Goal: Transaction & Acquisition: Purchase product/service

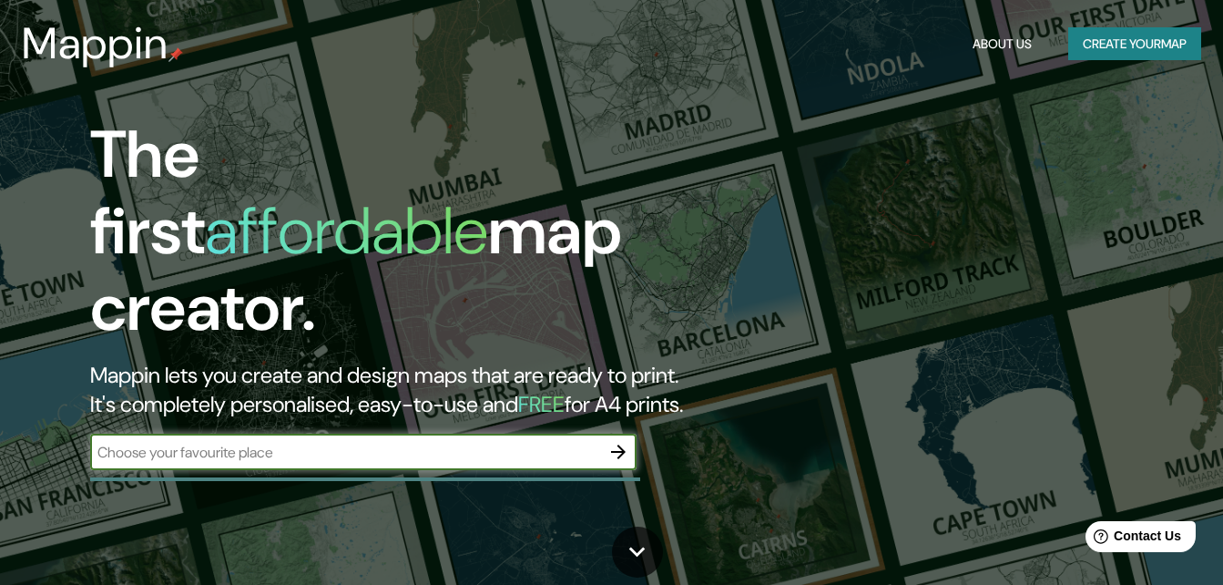
click at [1154, 48] on button "Create your map" at bounding box center [1134, 44] width 133 height 34
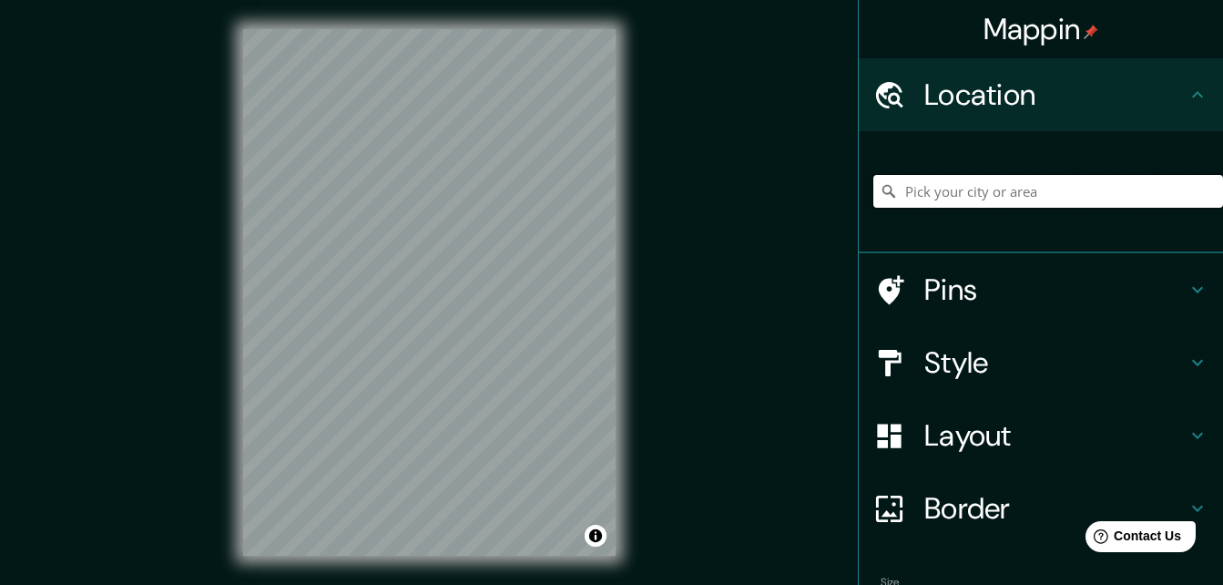
click at [948, 182] on input "Pick your city or area" at bounding box center [1048, 191] width 350 height 33
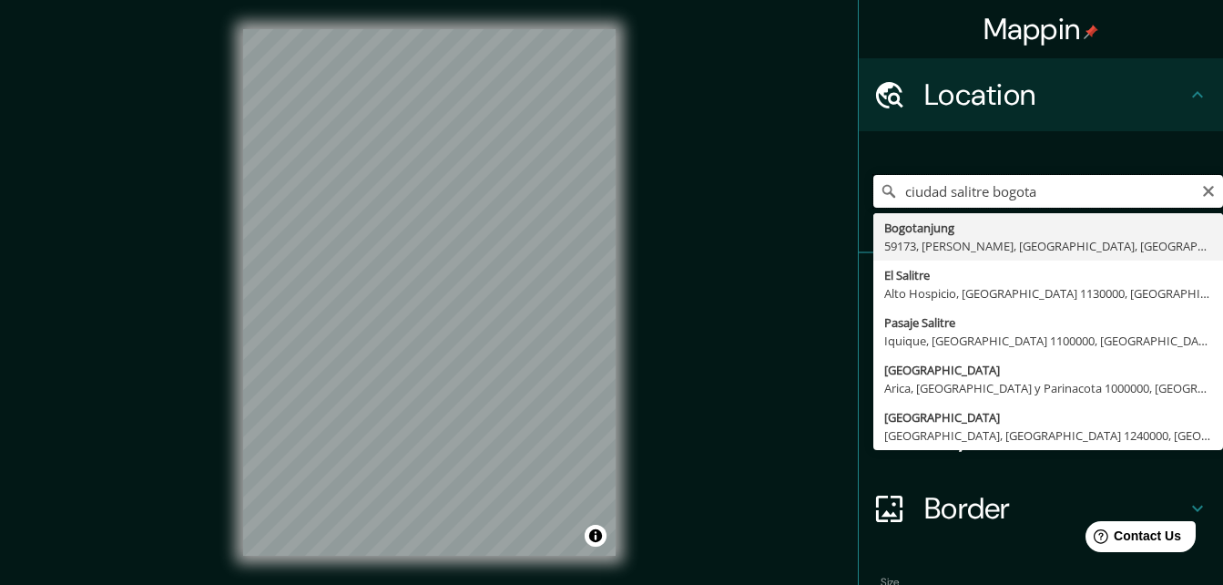
drag, startPoint x: 975, startPoint y: 189, endPoint x: 836, endPoint y: 175, distance: 140.0
click at [836, 175] on div "Mappin Location [GEOGRAPHIC_DATA] bogota [GEOGRAPHIC_DATA] 59173, [GEOGRAPHIC_D…" at bounding box center [611, 307] width 1223 height 614
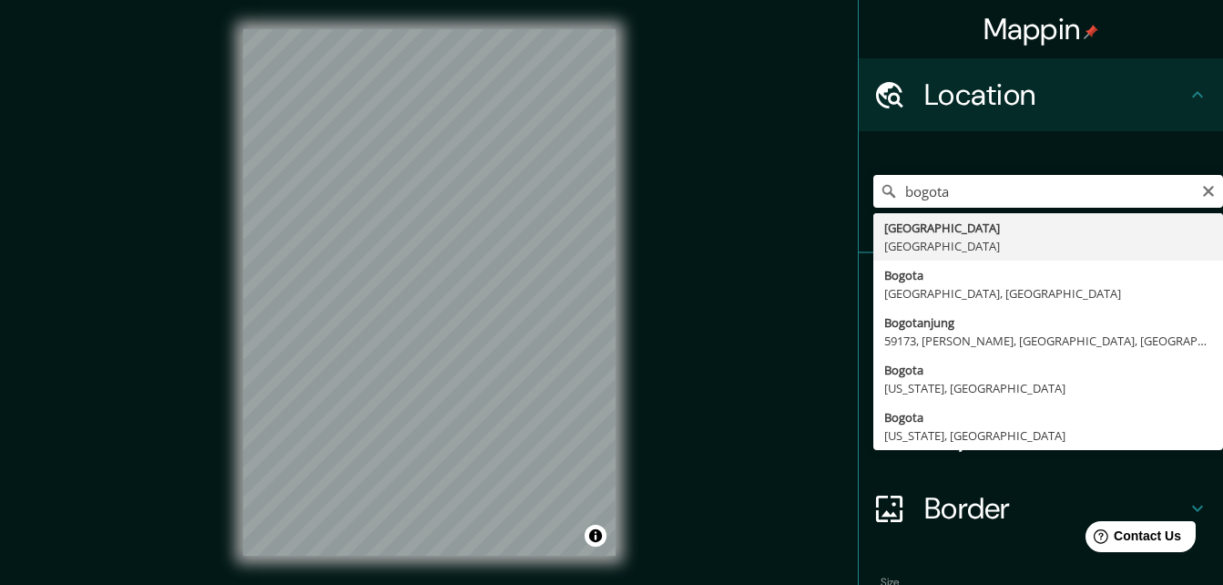
type input "[GEOGRAPHIC_DATA], [GEOGRAPHIC_DATA]"
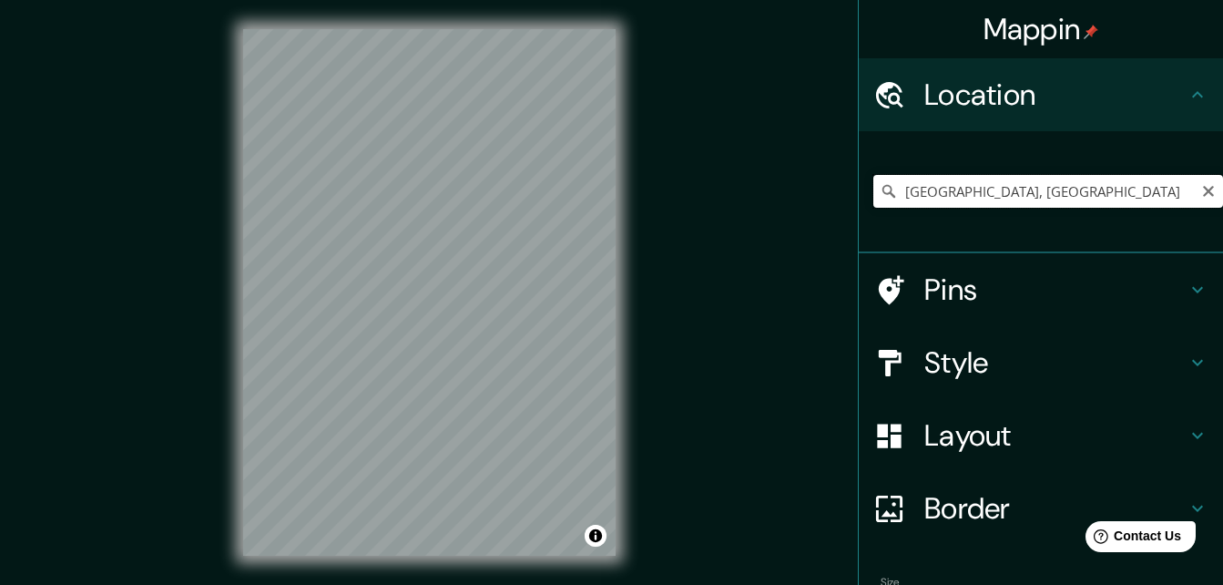
drag, startPoint x: 1016, startPoint y: 186, endPoint x: 872, endPoint y: 194, distance: 145.1
click at [873, 194] on div "[GEOGRAPHIC_DATA], [GEOGRAPHIC_DATA]" at bounding box center [1048, 191] width 350 height 33
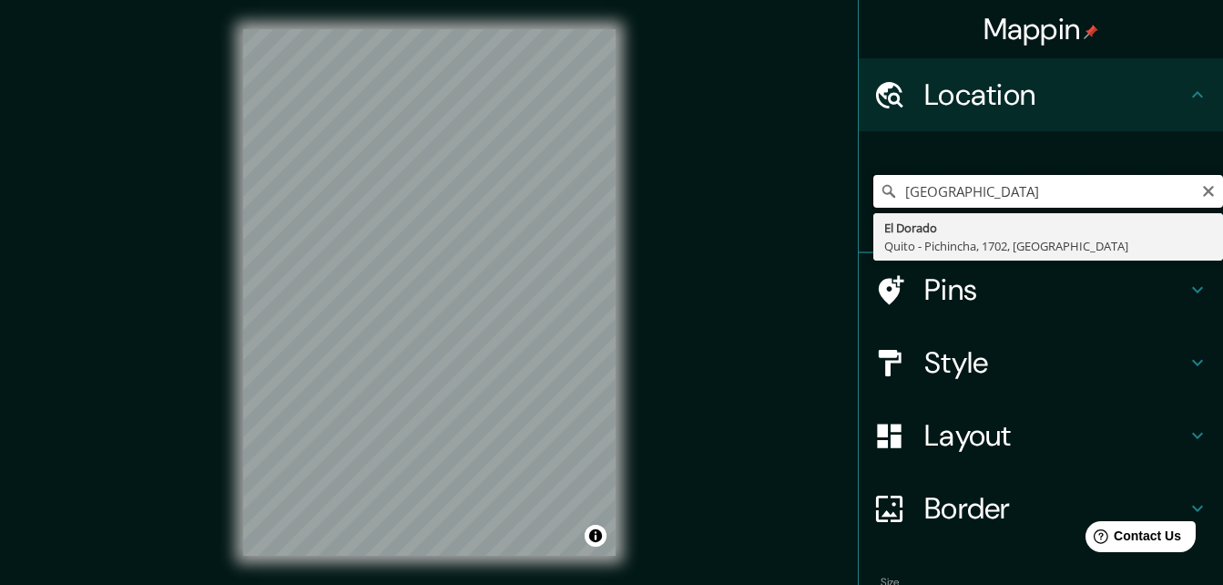
drag, startPoint x: 1029, startPoint y: 195, endPoint x: 968, endPoint y: 199, distance: 61.1
click at [968, 199] on input "[GEOGRAPHIC_DATA]" at bounding box center [1048, 191] width 350 height 33
type input "a"
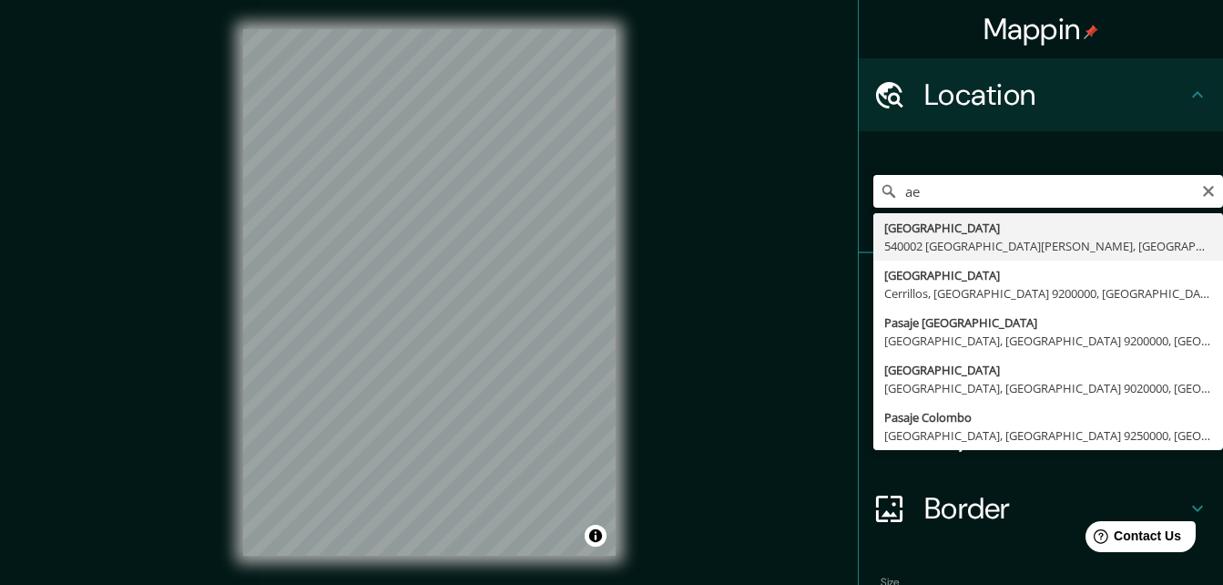
type input "a"
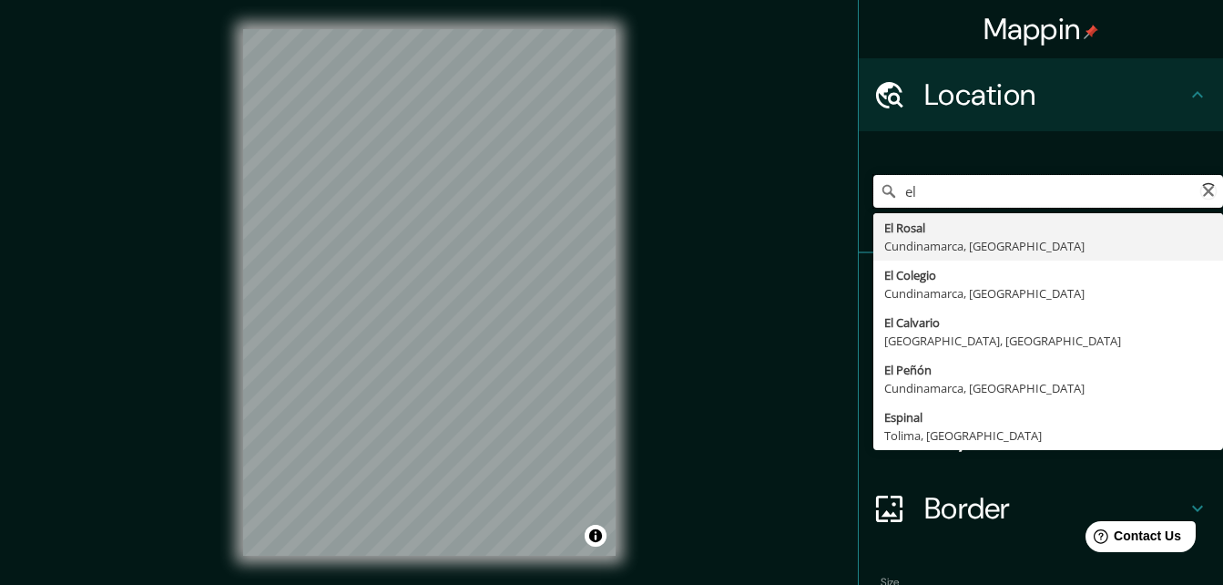
type input "e"
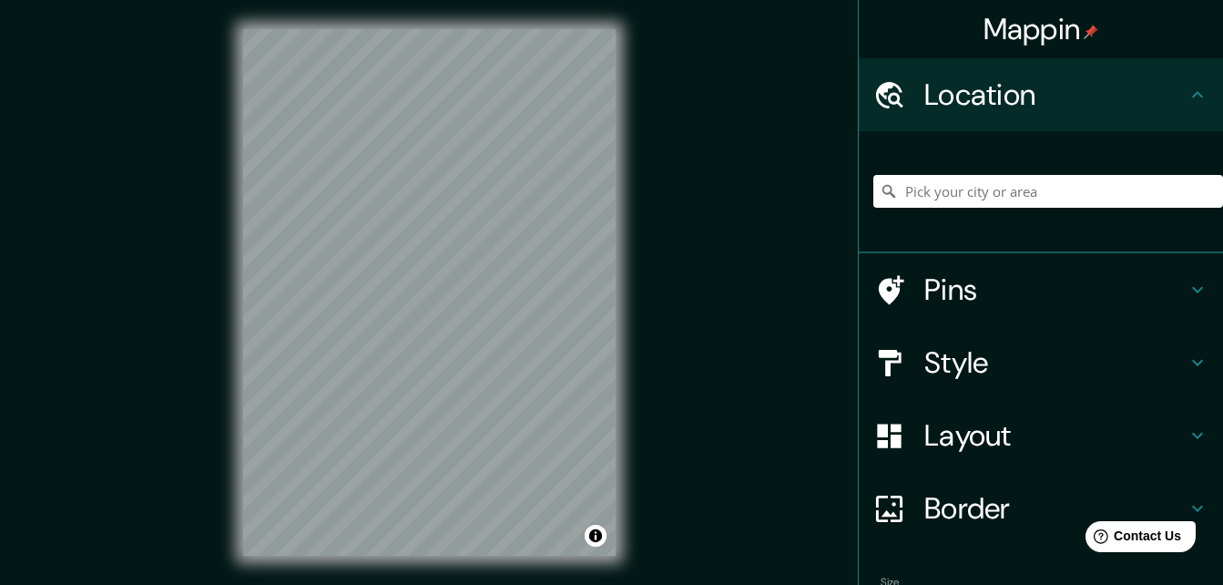
click at [1187, 368] on icon at bounding box center [1198, 363] width 22 height 22
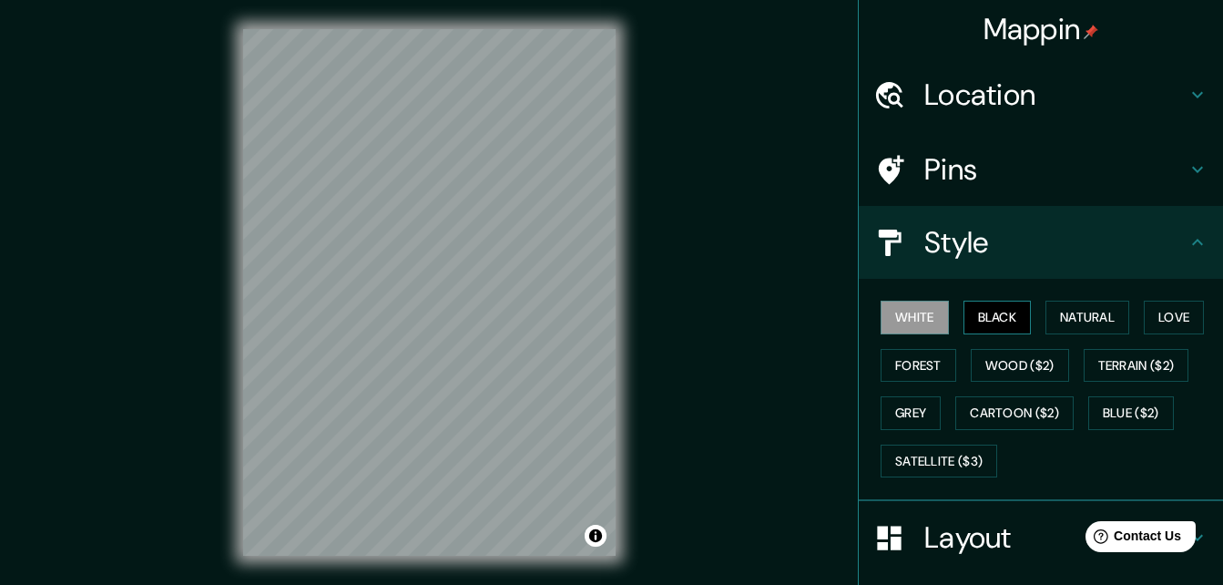
click at [990, 310] on button "Black" at bounding box center [998, 318] width 68 height 34
click at [1081, 322] on button "Natural" at bounding box center [1088, 318] width 84 height 34
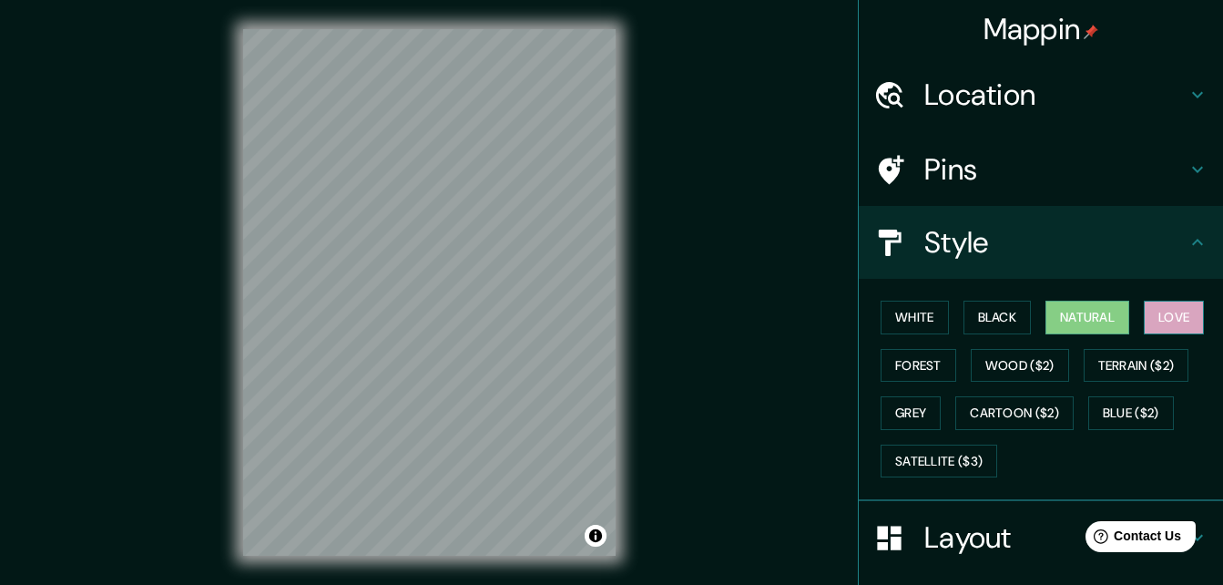
click at [1176, 315] on button "Love" at bounding box center [1174, 318] width 60 height 34
click at [1187, 86] on icon at bounding box center [1198, 95] width 22 height 22
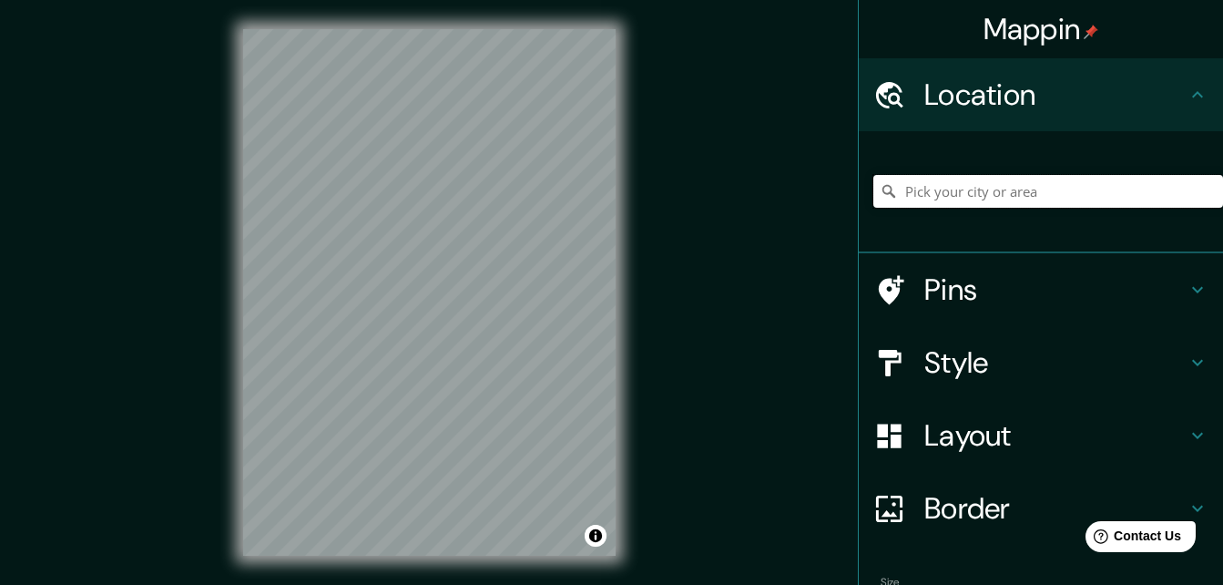
click at [1021, 203] on input "Pick your city or area" at bounding box center [1048, 191] width 350 height 33
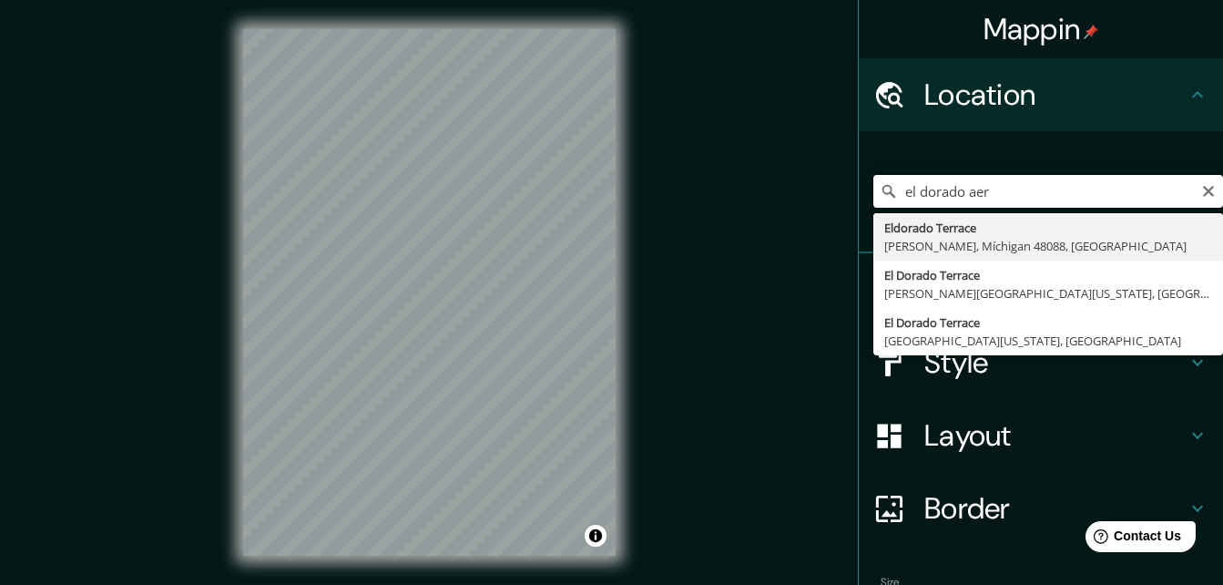
drag, startPoint x: 1031, startPoint y: 189, endPoint x: 857, endPoint y: 174, distance: 174.6
click at [859, 174] on div "el dorado aer Eldorado Terrace [GEOGRAPHIC_DATA], [GEOGRAPHIC_DATA] 48088, [GEO…" at bounding box center [1041, 192] width 364 height 122
drag, startPoint x: 1019, startPoint y: 184, endPoint x: 896, endPoint y: 178, distance: 123.1
click at [896, 178] on input "el dorado aer" at bounding box center [1048, 191] width 350 height 33
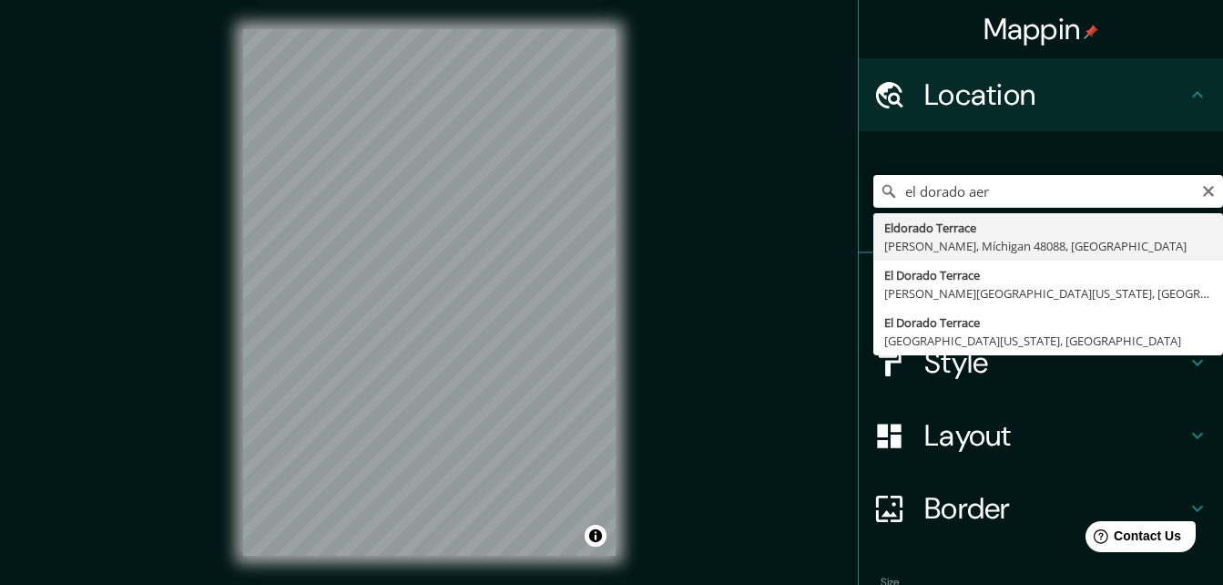
click at [896, 178] on input "el dorado aer" at bounding box center [1048, 191] width 350 height 33
type input "dorado aer"
drag, startPoint x: 986, startPoint y: 187, endPoint x: 884, endPoint y: 164, distance: 104.5
click at [884, 164] on div "dorado aer Dorado Terrace [GEOGRAPHIC_DATA], [US_STATE][GEOGRAPHIC_DATA], [GEOG…" at bounding box center [1048, 191] width 350 height 91
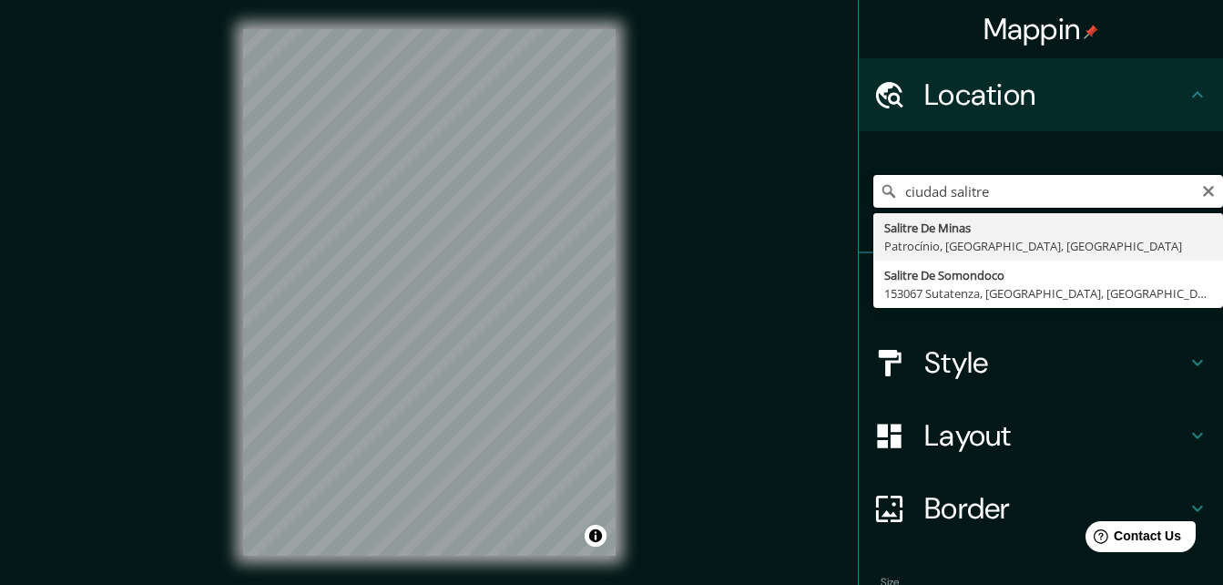
drag, startPoint x: 989, startPoint y: 196, endPoint x: 900, endPoint y: 187, distance: 89.7
click at [900, 187] on input "ciudad salitre" at bounding box center [1048, 191] width 350 height 33
type input "c"
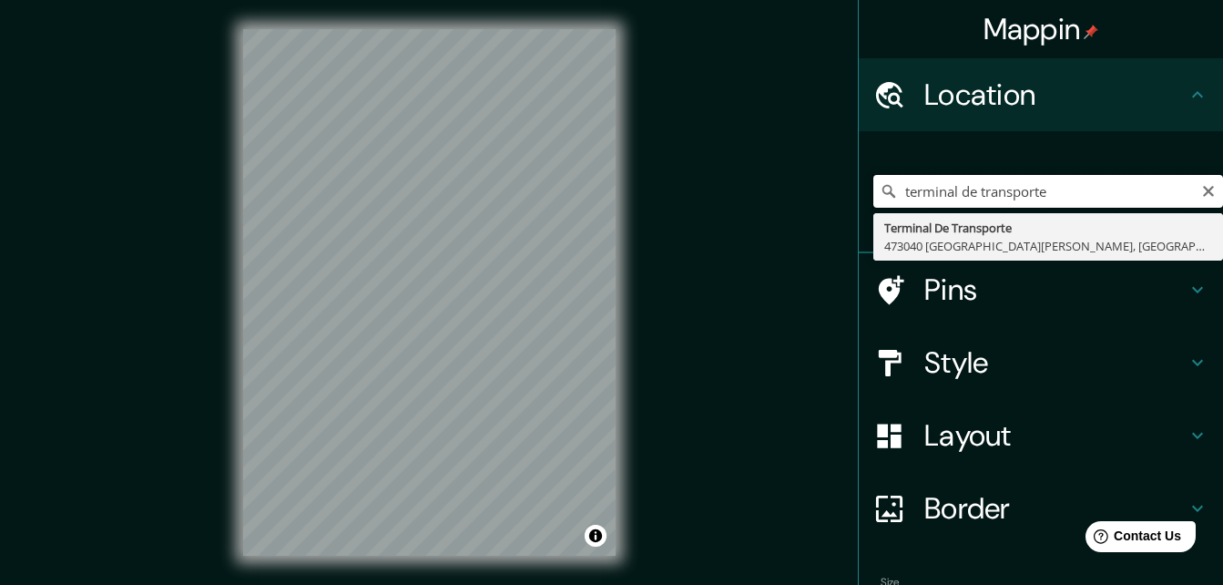
drag, startPoint x: 1062, startPoint y: 181, endPoint x: 896, endPoint y: 163, distance: 166.8
click at [896, 163] on div "terminal de transporte Terminal De Transporte 473040 [GEOGRAPHIC_DATA][PERSON_N…" at bounding box center [1048, 191] width 350 height 91
type input "t"
type input "m"
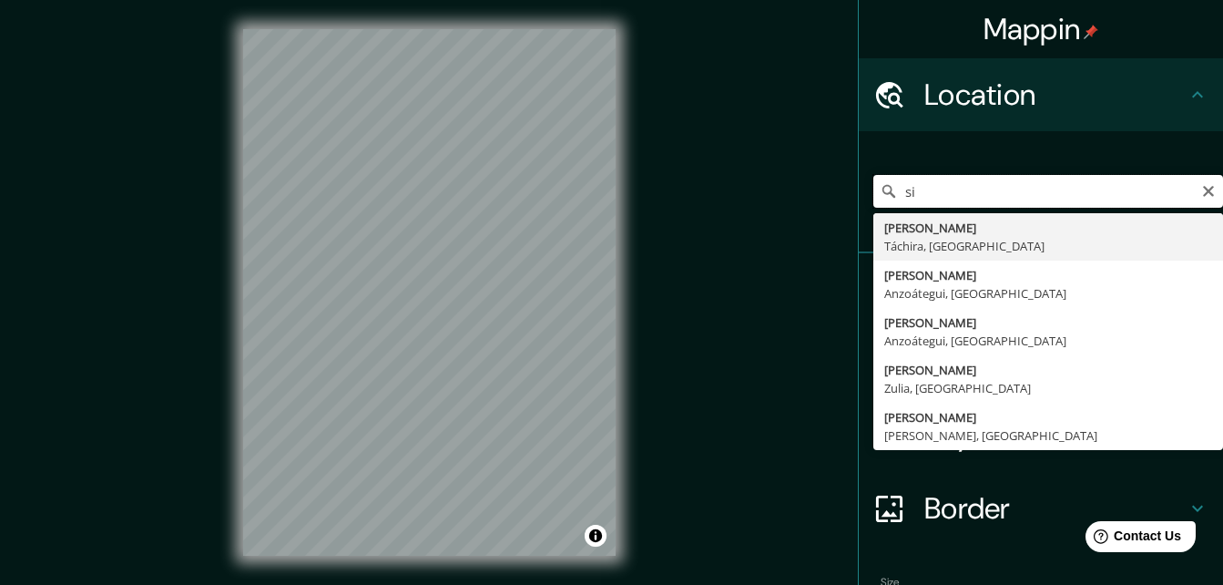
type input "s"
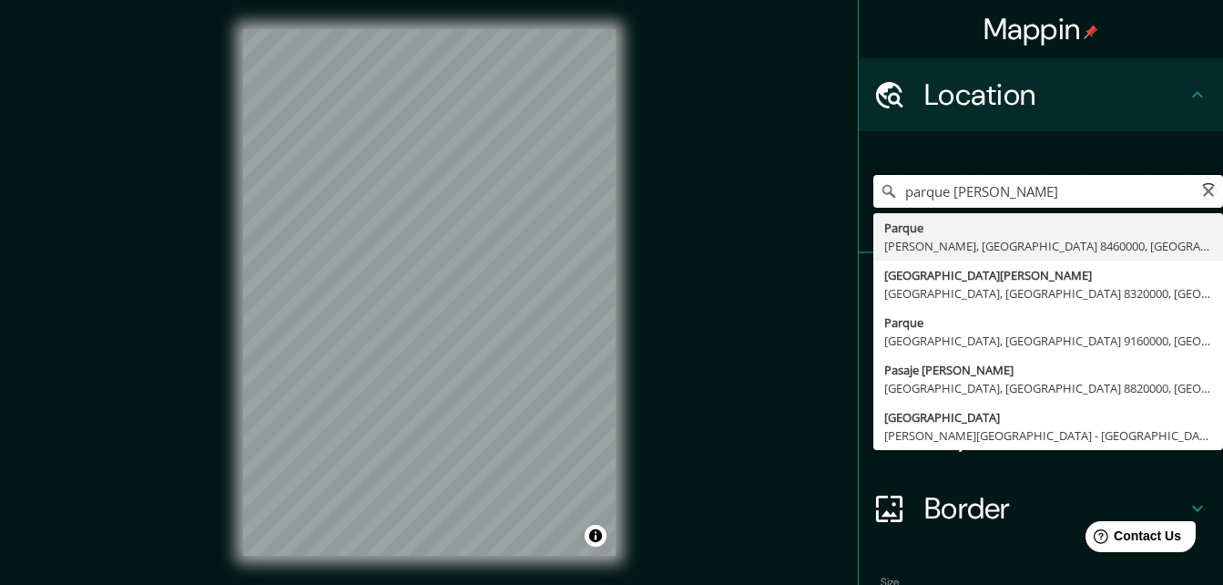
type input "parque [PERSON_NAME]"
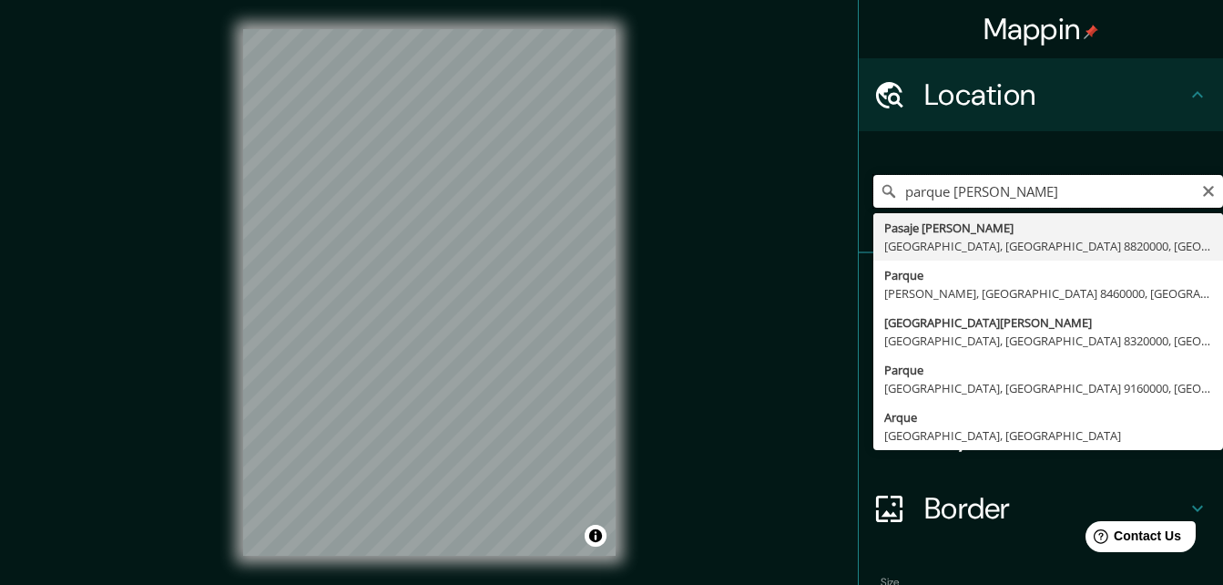
drag, startPoint x: 1020, startPoint y: 190, endPoint x: 853, endPoint y: 176, distance: 167.3
click at [859, 176] on div "parque [PERSON_NAME] [GEOGRAPHIC_DATA][PERSON_NAME], [GEOGRAPHIC_DATA] 8820000,…" at bounding box center [1041, 192] width 364 height 122
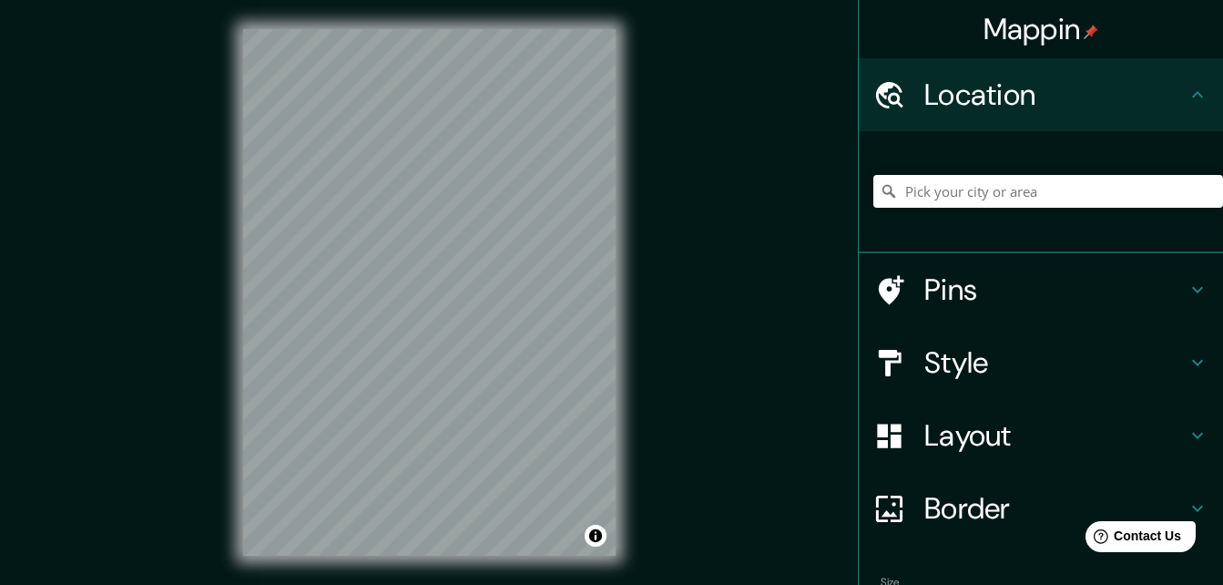
click at [647, 171] on div "Mappin Location Pins Style Layout Border Choose a border. Hint : you can make l…" at bounding box center [611, 307] width 1223 height 614
click at [947, 187] on input "Pick your city or area" at bounding box center [1048, 191] width 350 height 33
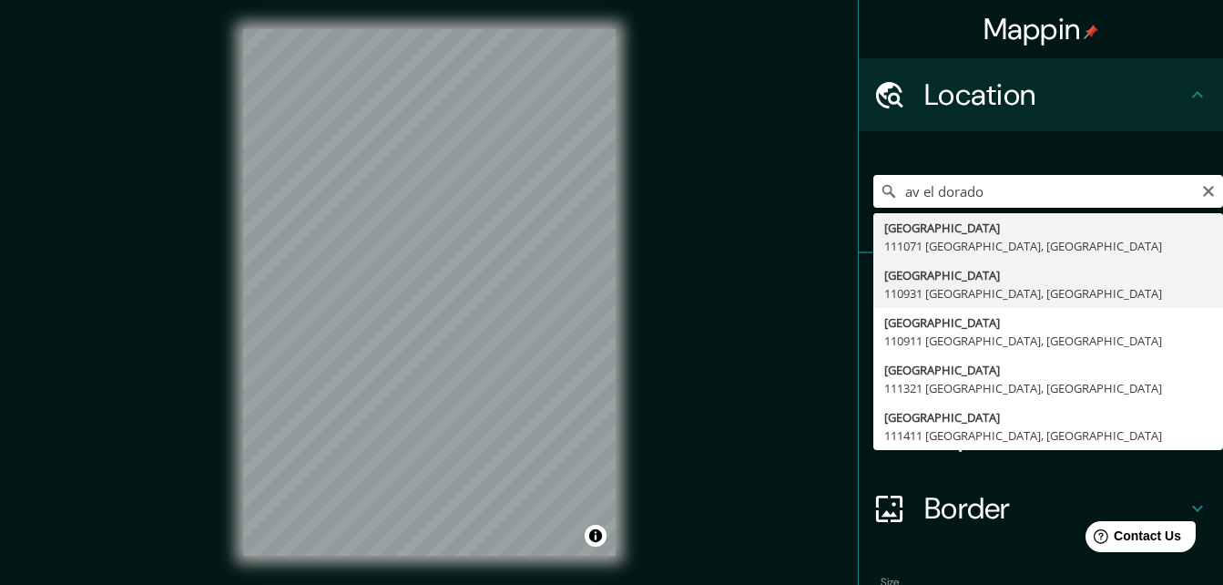
type input "[GEOGRAPHIC_DATA], [GEOGRAPHIC_DATA]"
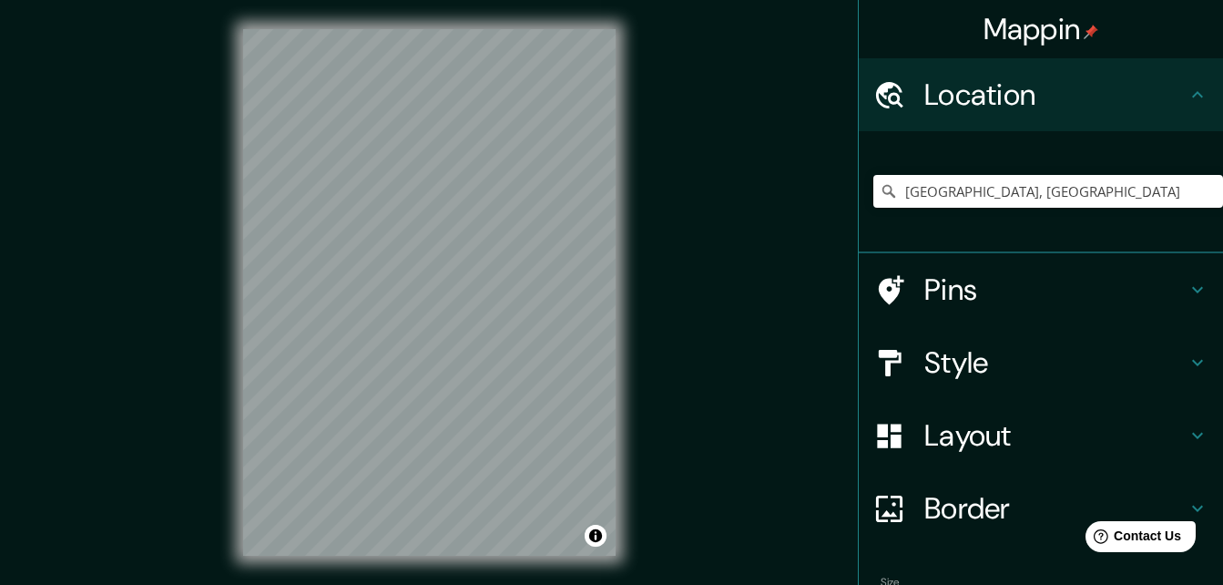
click at [223, 102] on div "© Mapbox © OpenStreetMap Improve this map" at bounding box center [429, 292] width 431 height 585
click at [1037, 366] on h4 "Style" at bounding box center [1055, 362] width 262 height 36
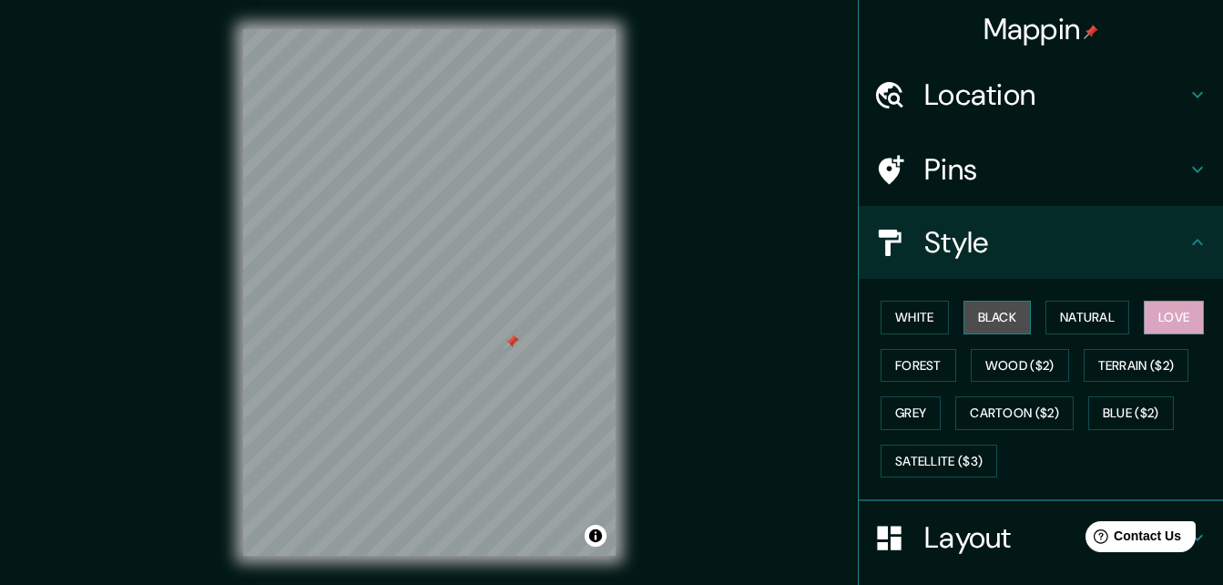
click at [995, 318] on button "Black" at bounding box center [998, 318] width 68 height 34
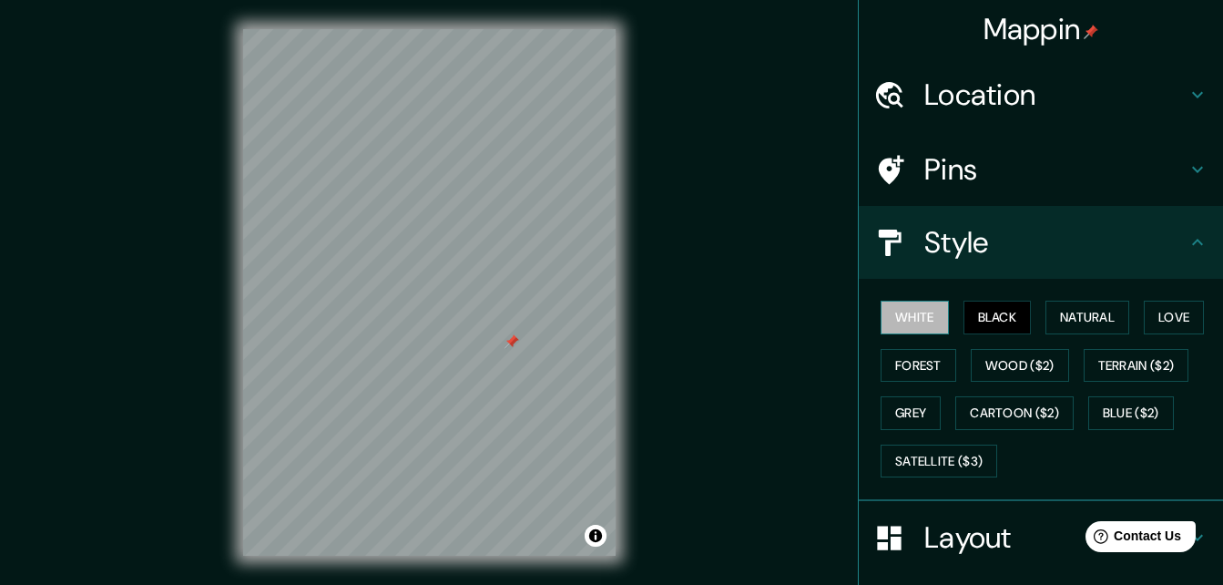
click at [906, 326] on button "White" at bounding box center [915, 318] width 68 height 34
click at [903, 364] on button "Forest" at bounding box center [919, 366] width 76 height 34
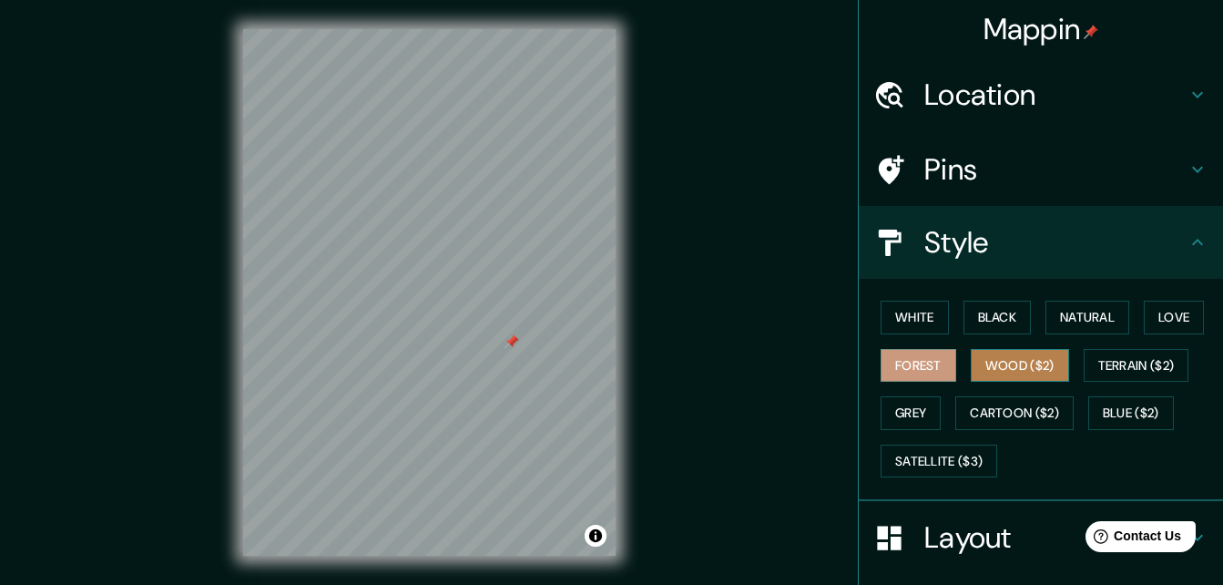
click at [996, 362] on button "Wood ($2)" at bounding box center [1020, 366] width 98 height 34
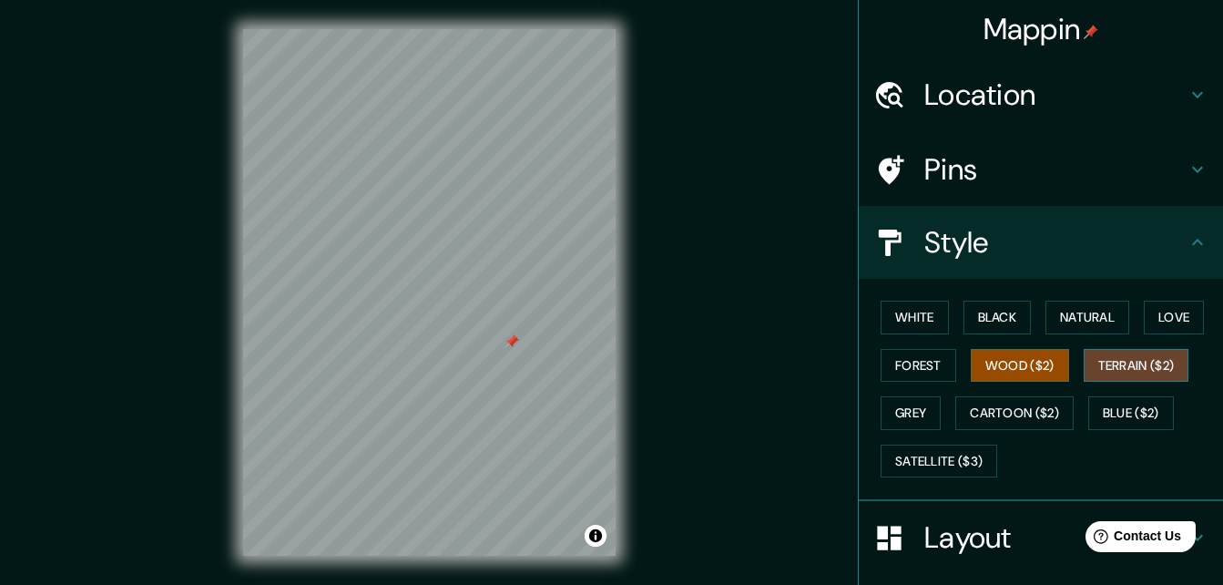
click at [1130, 367] on button "Terrain ($2)" at bounding box center [1137, 366] width 106 height 34
click at [1151, 314] on button "Love" at bounding box center [1174, 318] width 60 height 34
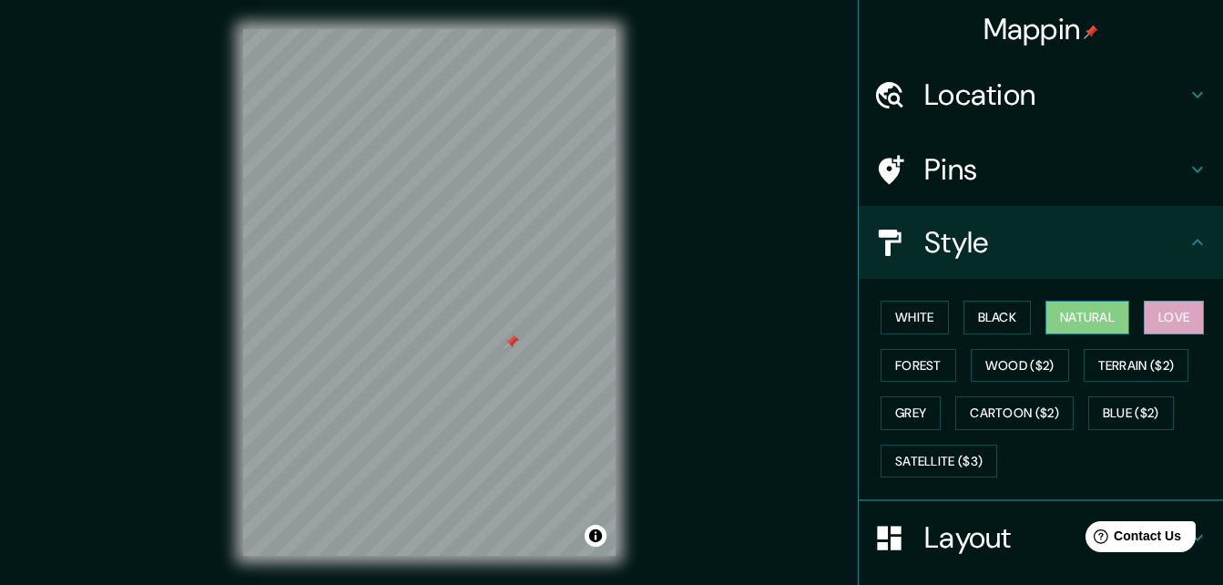
click at [1106, 314] on button "Natural" at bounding box center [1088, 318] width 84 height 34
click at [969, 309] on button "Black" at bounding box center [998, 318] width 68 height 34
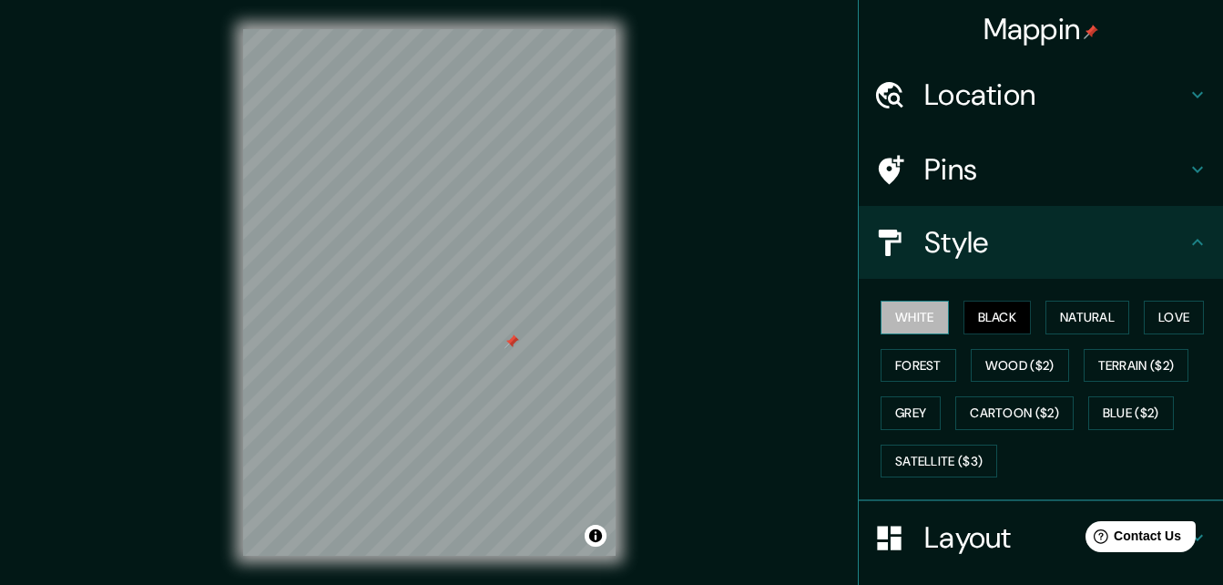
click at [902, 327] on button "White" at bounding box center [915, 318] width 68 height 34
click at [972, 317] on button "Black" at bounding box center [998, 318] width 68 height 34
drag, startPoint x: 513, startPoint y: 341, endPoint x: 506, endPoint y: 359, distance: 19.3
click at [506, 359] on div at bounding box center [506, 359] width 15 height 15
drag, startPoint x: 508, startPoint y: 365, endPoint x: 514, endPoint y: 332, distance: 33.2
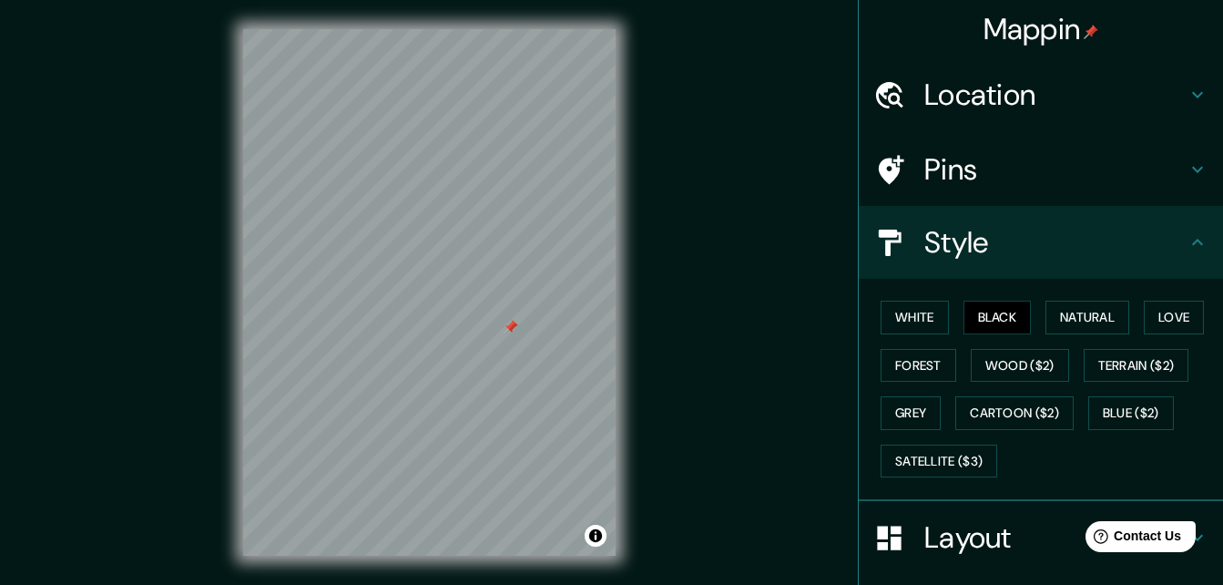
click at [514, 332] on div at bounding box center [511, 327] width 15 height 15
click at [1044, 102] on h4 "Location" at bounding box center [1055, 95] width 262 height 36
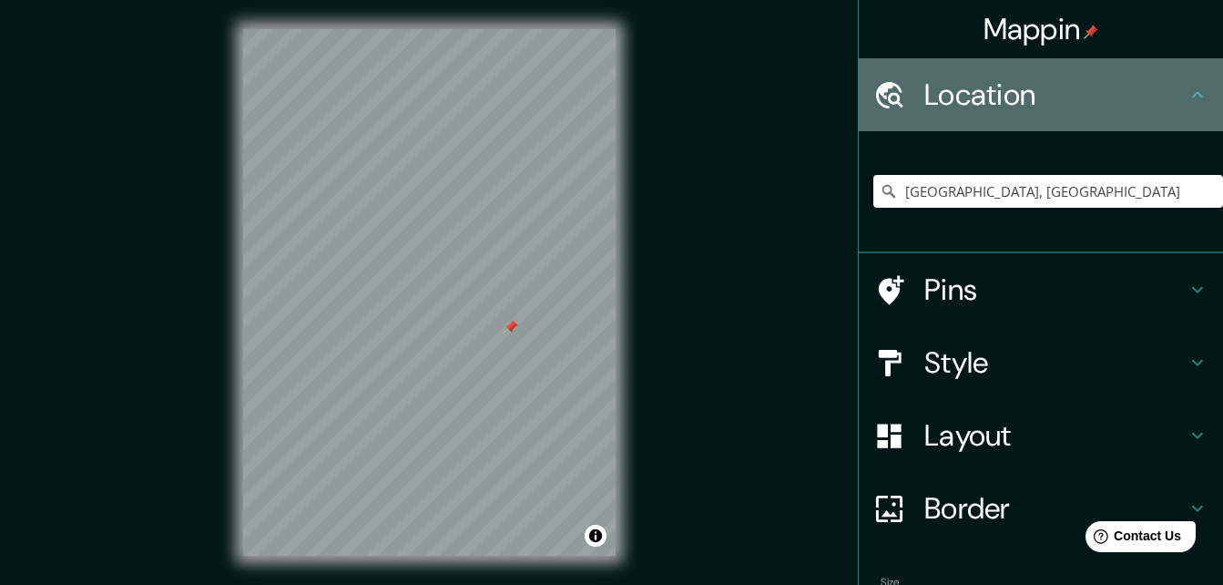
click at [1187, 90] on icon at bounding box center [1198, 95] width 22 height 22
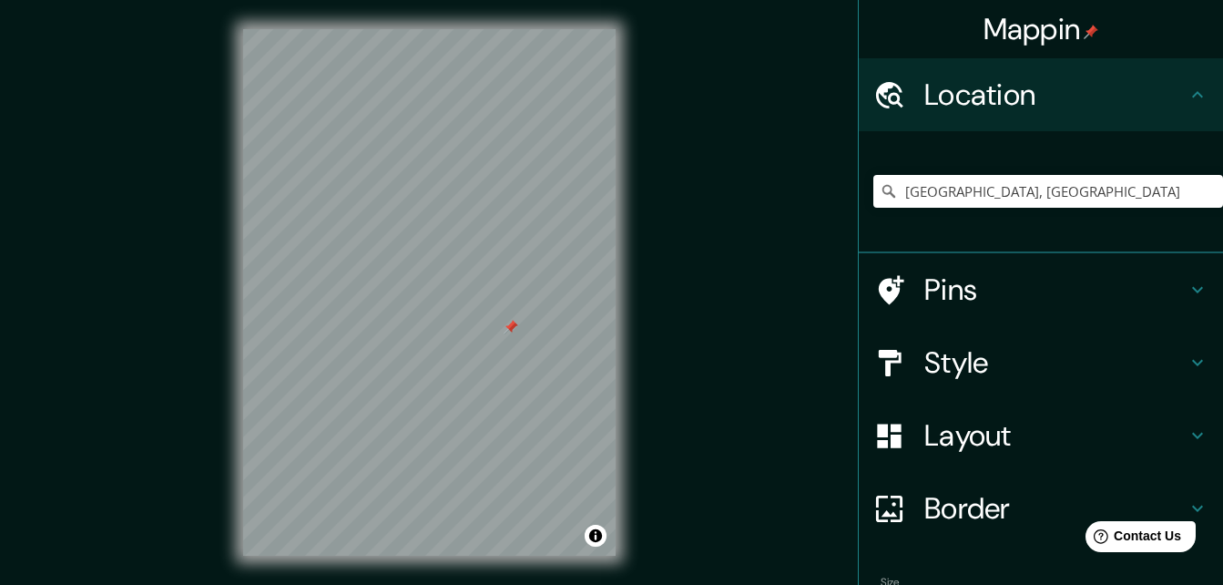
click at [1187, 285] on icon at bounding box center [1198, 290] width 22 height 22
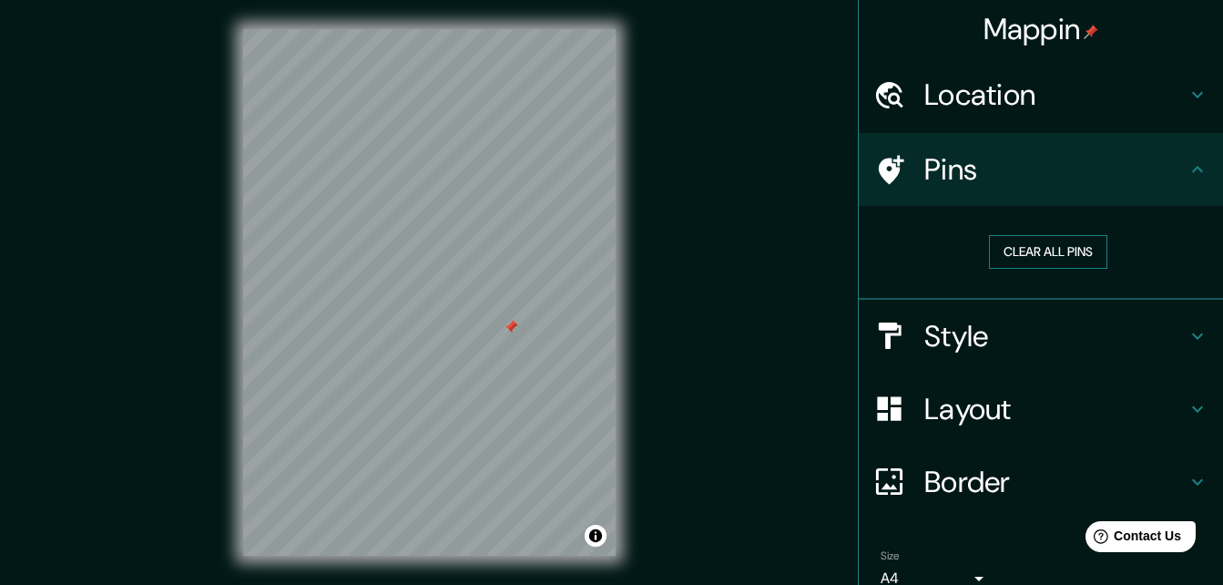
click at [1067, 249] on button "Clear all pins" at bounding box center [1048, 252] width 118 height 34
click at [1171, 335] on h4 "Style" at bounding box center [1055, 336] width 262 height 36
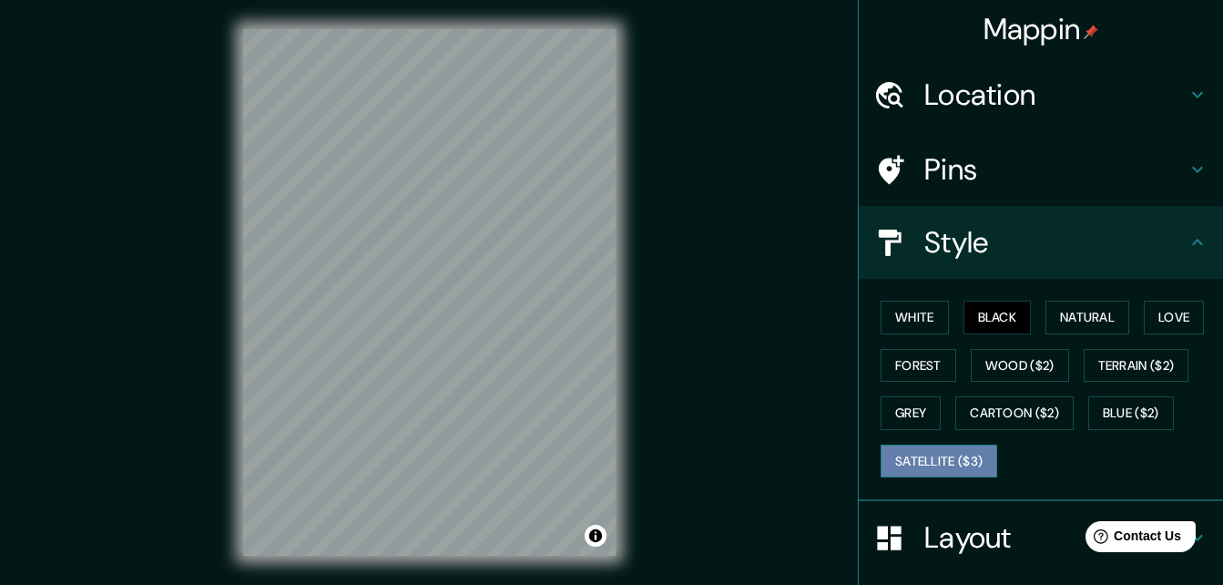
click at [972, 450] on button "Satellite ($3)" at bounding box center [939, 461] width 117 height 34
click at [1126, 422] on button "Blue ($2)" at bounding box center [1131, 413] width 86 height 34
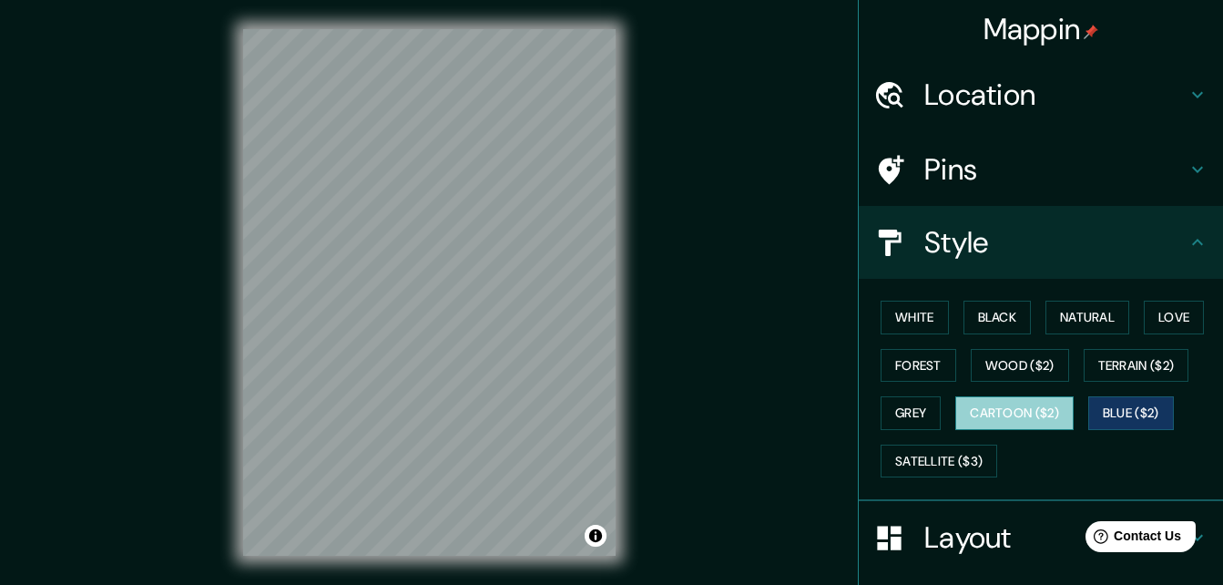
click at [1048, 409] on button "Cartoon ($2)" at bounding box center [1014, 413] width 118 height 34
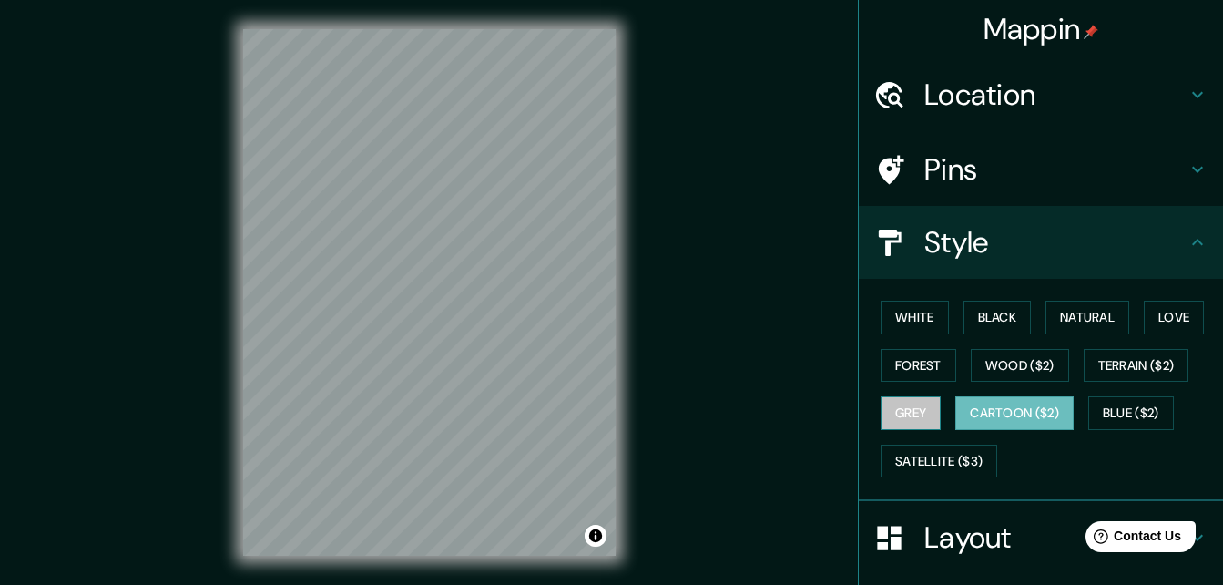
click at [908, 423] on button "Grey" at bounding box center [911, 413] width 60 height 34
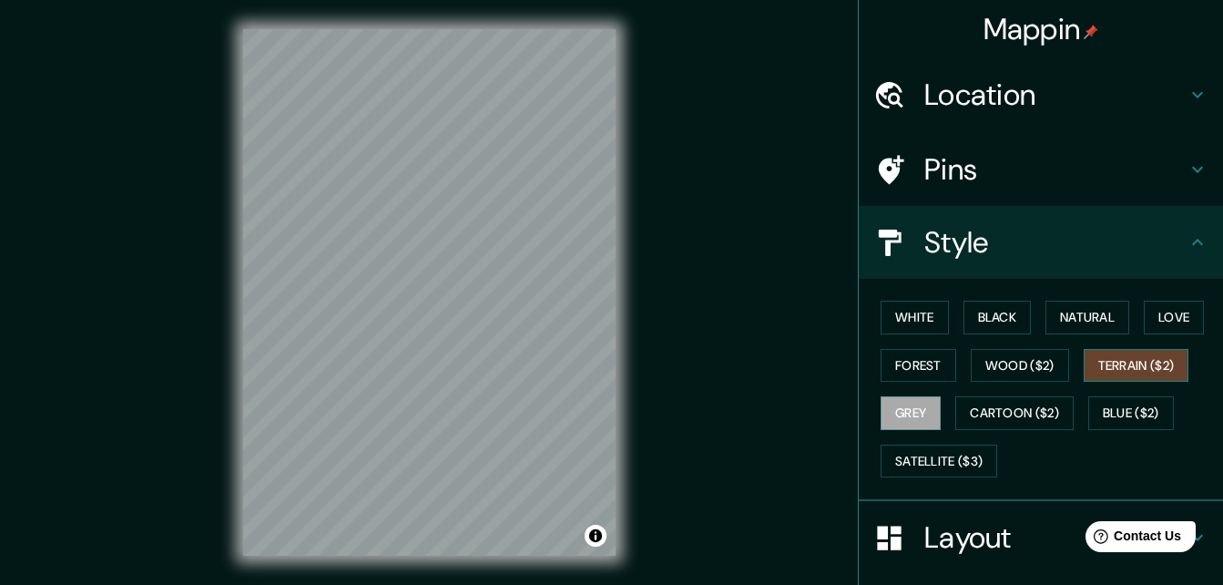
click at [1153, 374] on button "Terrain ($2)" at bounding box center [1137, 366] width 106 height 34
click at [904, 304] on button "White" at bounding box center [915, 318] width 68 height 34
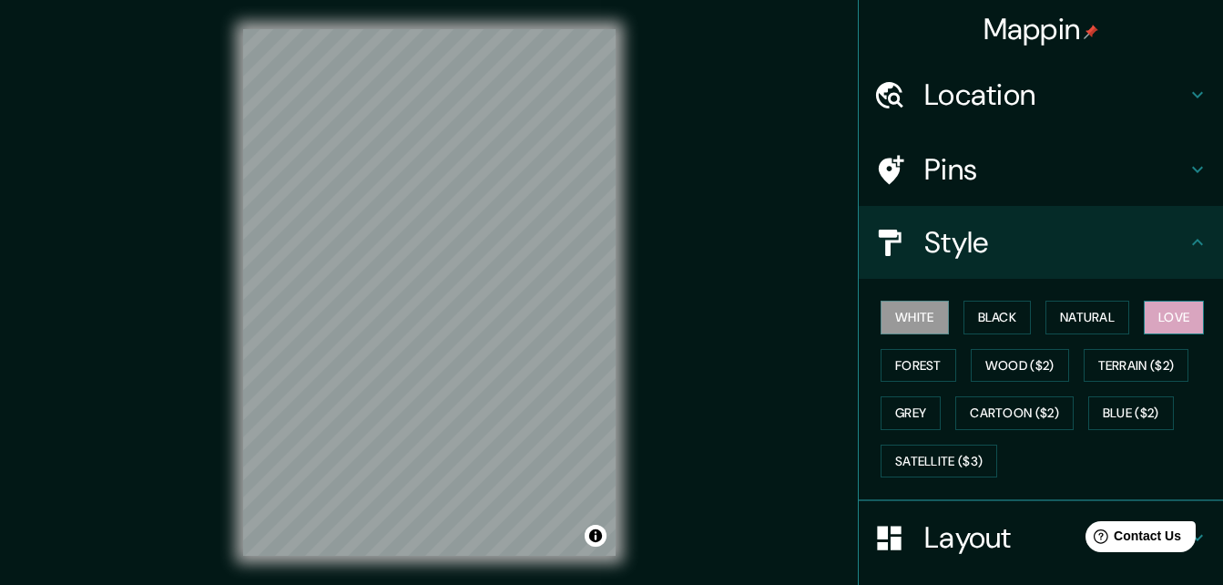
click at [1166, 318] on button "Love" at bounding box center [1174, 318] width 60 height 34
click at [1088, 316] on button "Natural" at bounding box center [1088, 318] width 84 height 34
click at [915, 311] on button "White" at bounding box center [915, 318] width 68 height 34
click at [988, 313] on button "Black" at bounding box center [998, 318] width 68 height 34
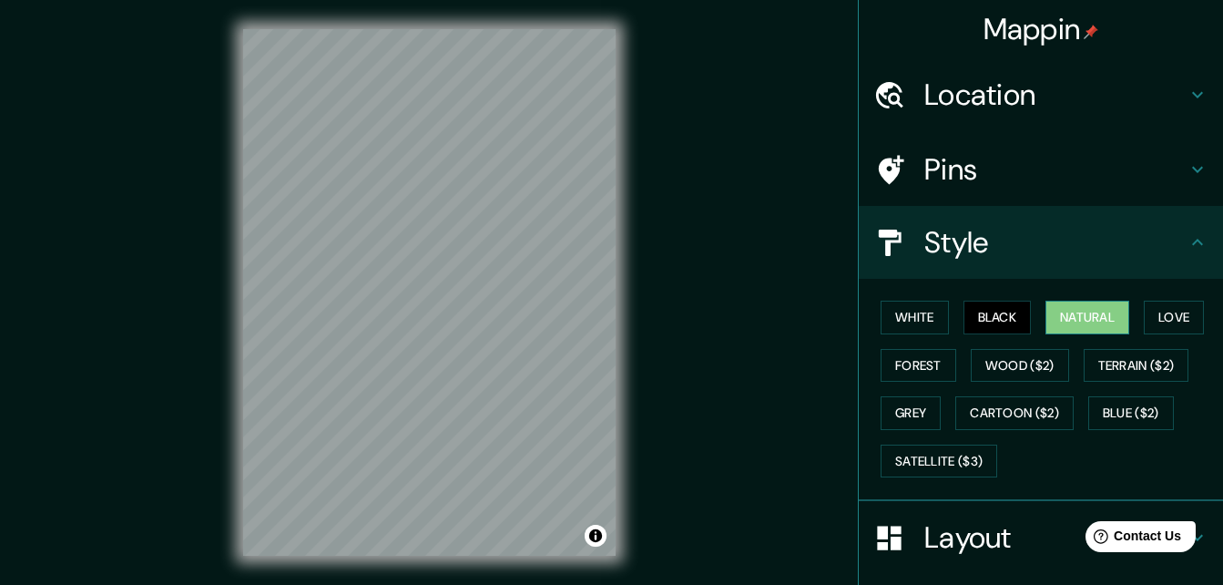
click at [1072, 310] on button "Natural" at bounding box center [1088, 318] width 84 height 34
click at [909, 311] on button "White" at bounding box center [915, 318] width 68 height 34
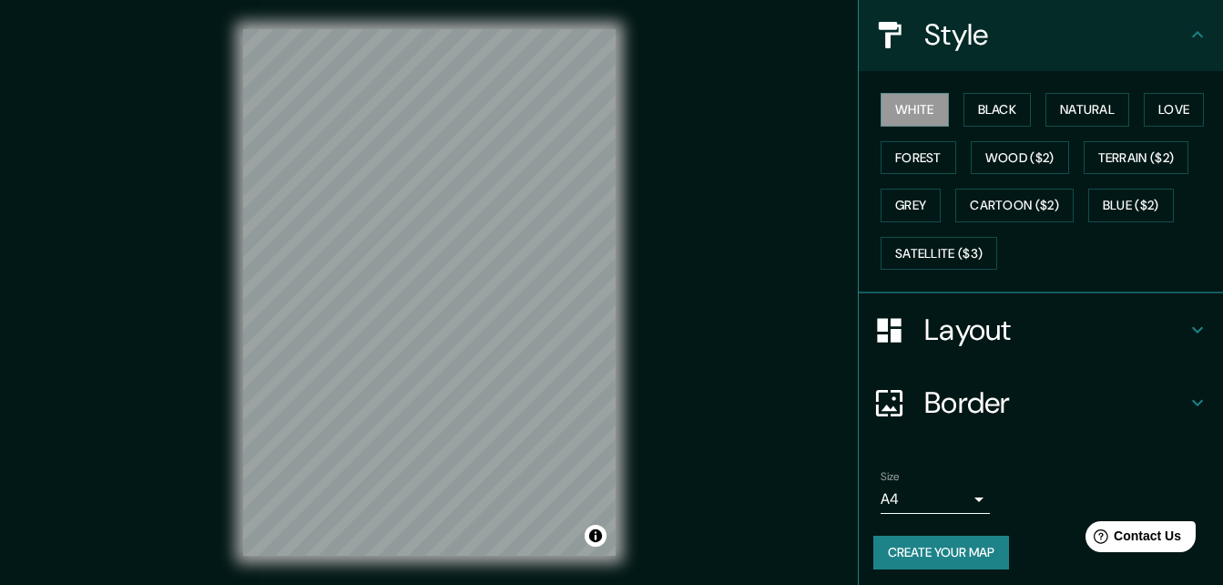
scroll to position [214, 0]
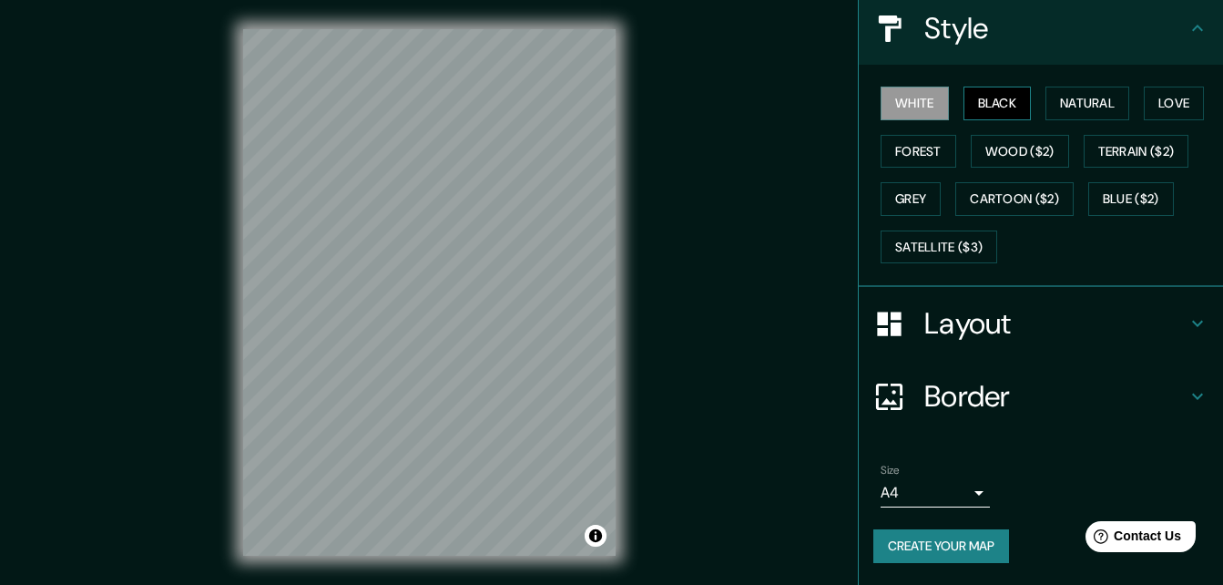
click at [980, 109] on button "Black" at bounding box center [998, 104] width 68 height 34
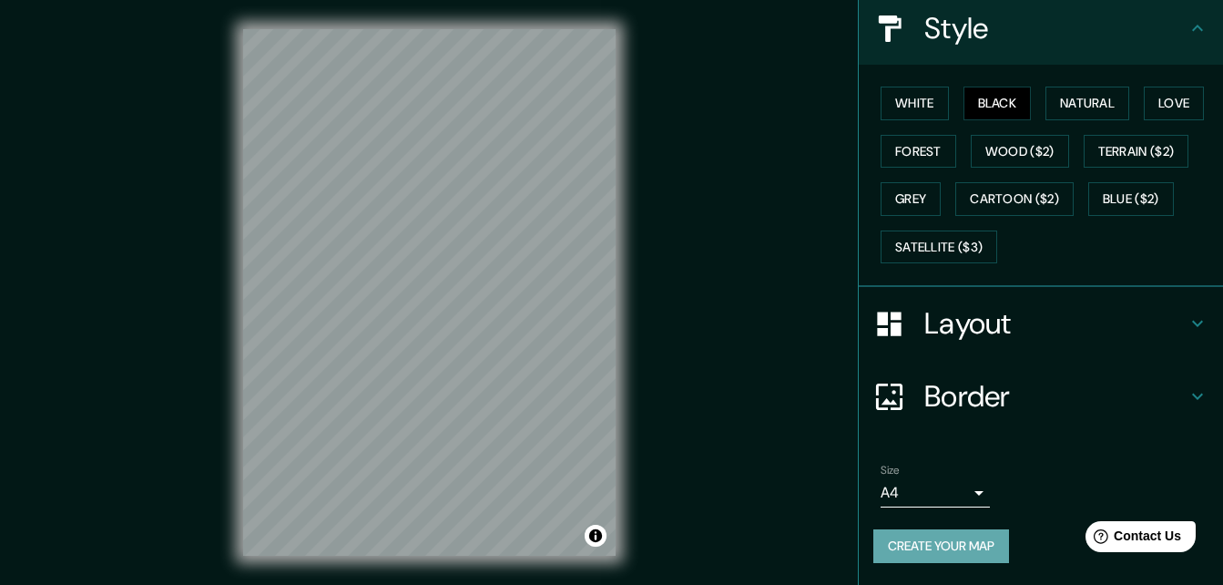
click at [955, 550] on button "Create your map" at bounding box center [941, 546] width 136 height 34
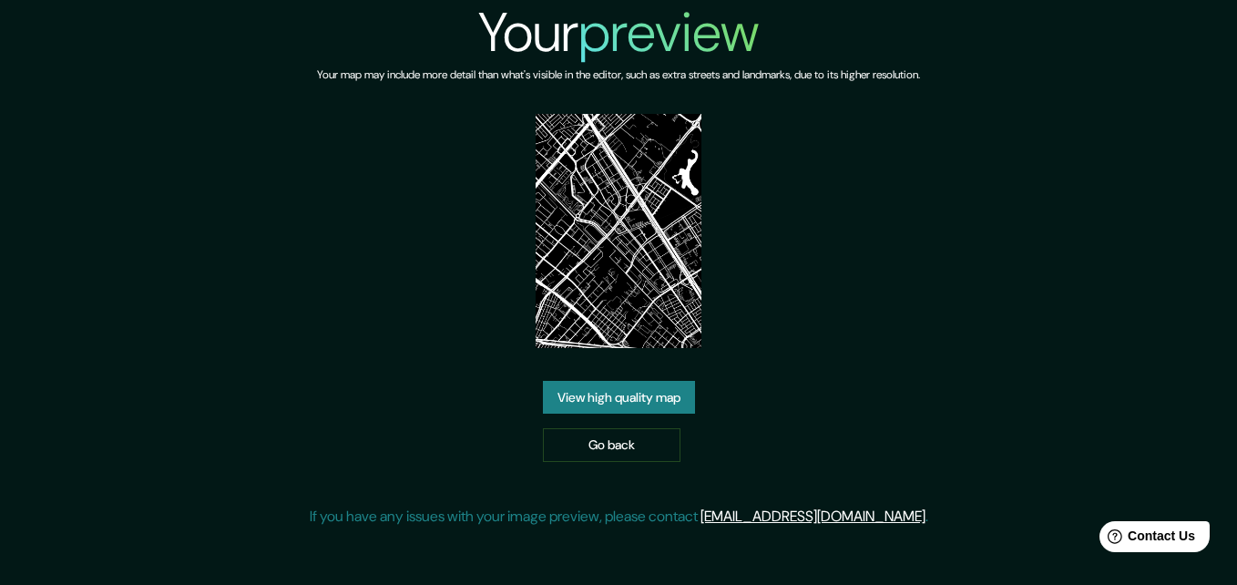
click at [624, 381] on link "View high quality map" at bounding box center [619, 398] width 152 height 34
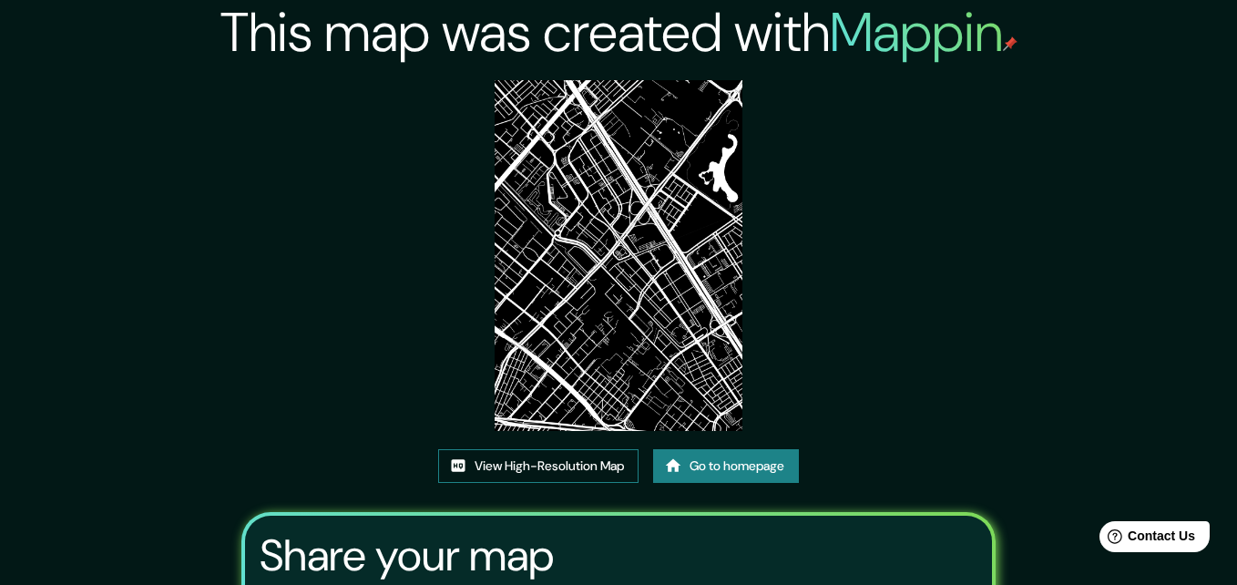
click at [560, 449] on link "View High-Resolution Map" at bounding box center [538, 466] width 200 height 34
click at [555, 449] on link "View High-Resolution Map" at bounding box center [538, 466] width 200 height 34
